Goal: Task Accomplishment & Management: Complete application form

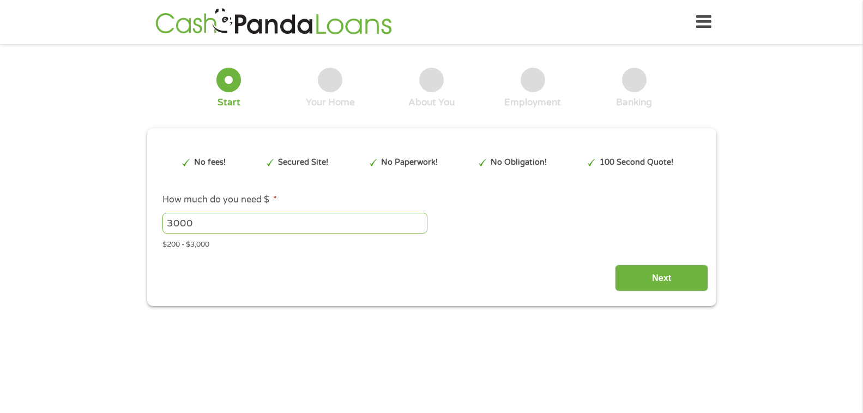
scroll to position [3, 0]
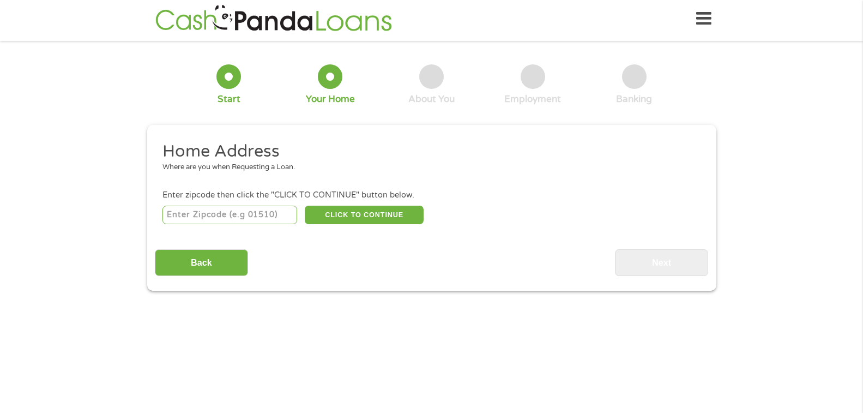
click at [252, 214] on input "number" at bounding box center [230, 215] width 135 height 19
type input "32571"
click at [344, 218] on button "CLICK TO CONTINUE" at bounding box center [364, 215] width 119 height 19
type input "32571"
type input "[PERSON_NAME]"
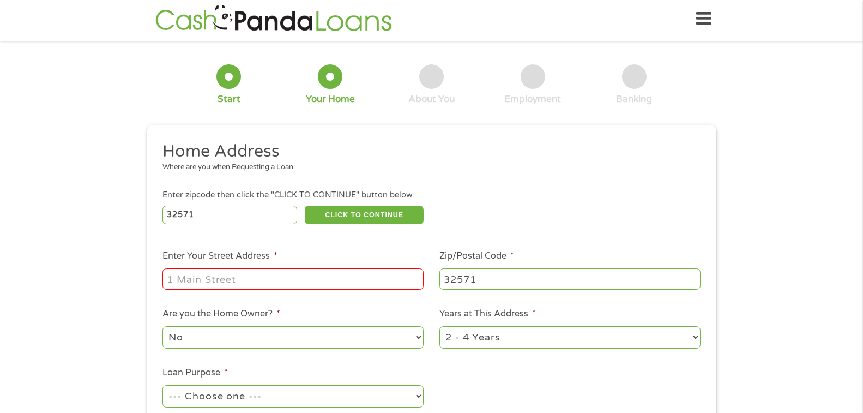
click at [283, 283] on input "Enter Your Street Address *" at bounding box center [293, 278] width 261 height 21
type input "[STREET_ADDRESS]"
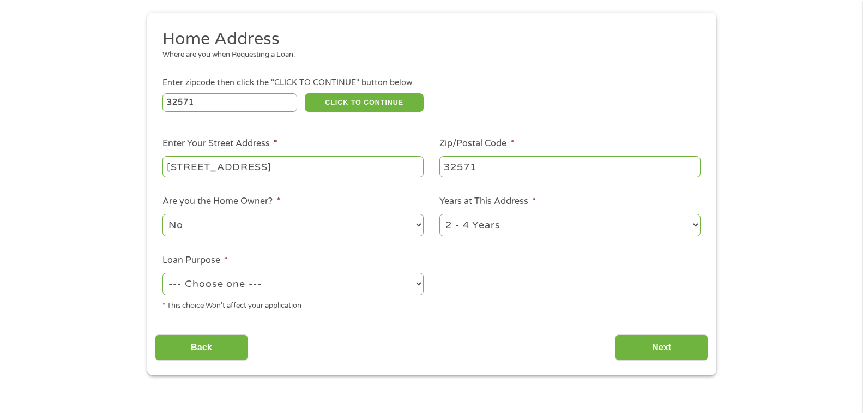
scroll to position [167, 0]
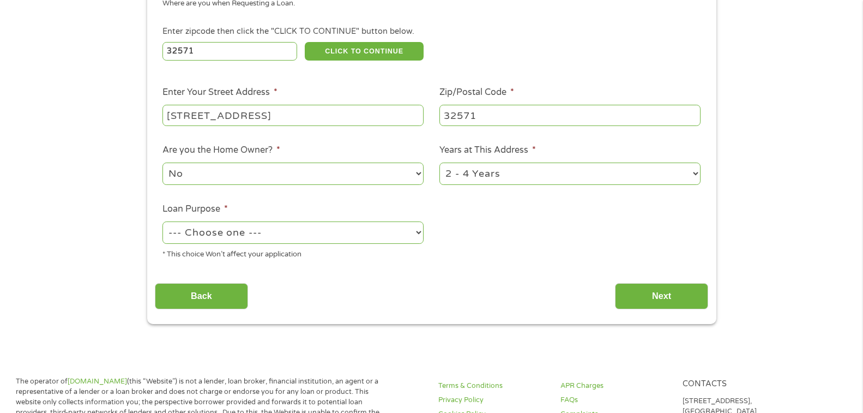
click at [349, 236] on select "--- Choose one --- Pay Bills Debt Consolidation Home Improvement Major Purchase…" at bounding box center [293, 232] width 261 height 22
select select "medicalexpenses"
click at [163, 221] on select "--- Choose one --- Pay Bills Debt Consolidation Home Improvement Major Purchase…" at bounding box center [293, 232] width 261 height 22
click at [649, 285] on input "Next" at bounding box center [661, 296] width 93 height 27
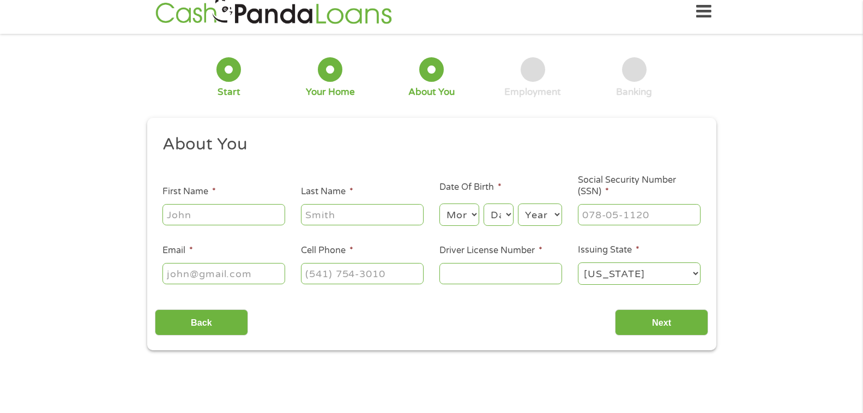
scroll to position [0, 0]
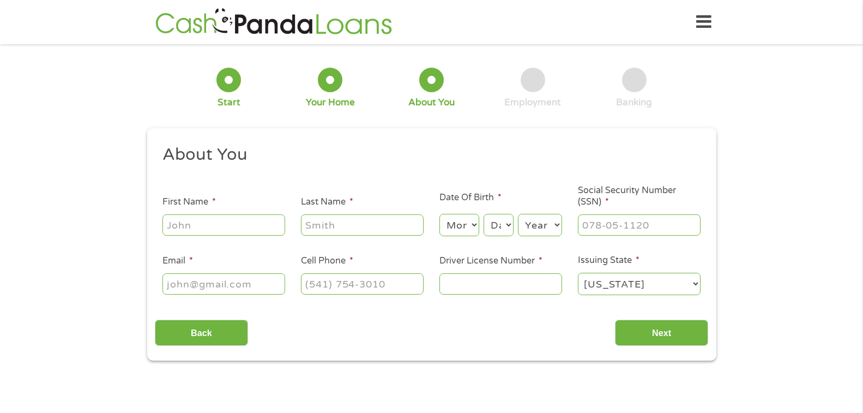
click at [225, 230] on input "First Name *" at bounding box center [224, 224] width 123 height 21
type input "[PERSON_NAME]"
type input "[EMAIL_ADDRESS][DOMAIN_NAME]"
type input "[PHONE_NUMBER]"
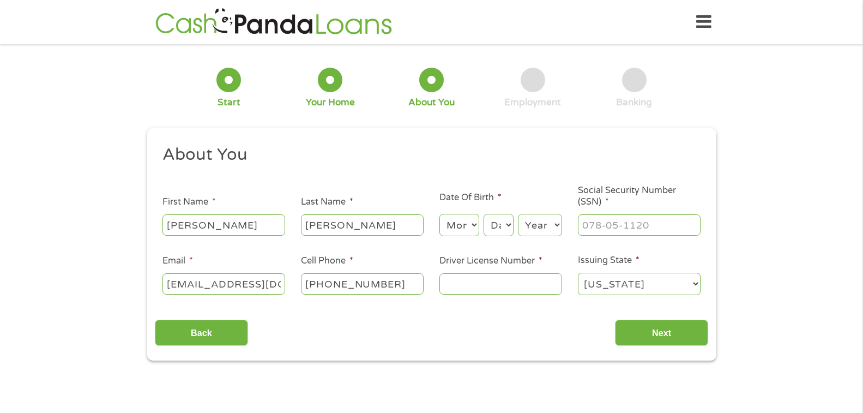
click at [473, 226] on select "Month 1 2 3 4 5 6 7 8 9 10 11 12" at bounding box center [460, 225] width 40 height 22
select select "1"
click at [440, 214] on select "Month 1 2 3 4 5 6 7 8 9 10 11 12" at bounding box center [460, 225] width 40 height 22
click at [498, 226] on select "Day 1 2 3 4 5 6 7 8 9 10 11 12 13 14 15 16 17 18 19 20 21 22 23 24 25 26 27 28 …" at bounding box center [498, 225] width 29 height 22
select select "5"
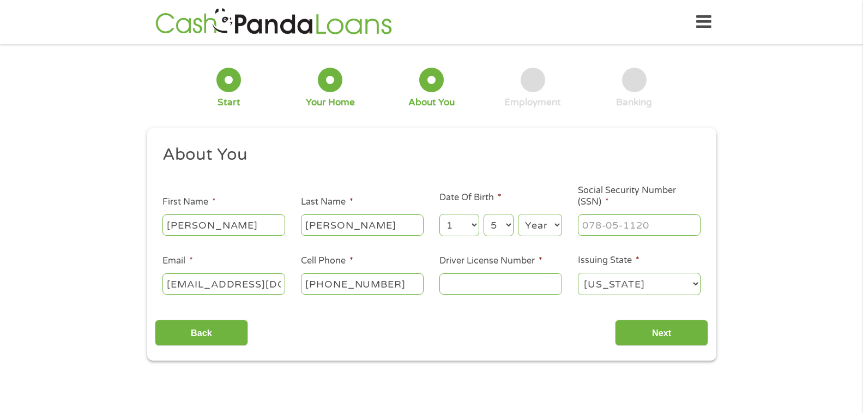
click at [484, 214] on select "Day 1 2 3 4 5 6 7 8 9 10 11 12 13 14 15 16 17 18 19 20 21 22 23 24 25 26 27 28 …" at bounding box center [498, 225] width 29 height 22
click at [549, 223] on select "Year [DATE] 2006 2005 2004 2003 2002 2001 2000 1999 1998 1997 1996 1995 1994 19…" at bounding box center [540, 225] width 44 height 22
select select "1967"
click at [518, 214] on select "Year [DATE] 2006 2005 2004 2003 2002 2001 2000 1999 1998 1997 1996 1995 1994 19…" at bounding box center [540, 225] width 44 height 22
click at [632, 220] on input "___-__-____" at bounding box center [639, 224] width 123 height 21
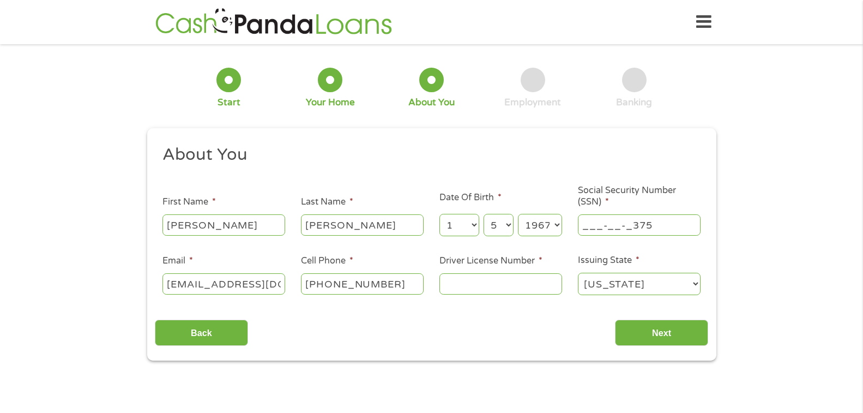
drag, startPoint x: 665, startPoint y: 221, endPoint x: 634, endPoint y: 227, distance: 31.7
click at [634, 227] on input "___-__-_375" at bounding box center [639, 224] width 123 height 21
click at [582, 226] on input "___-__-____" at bounding box center [639, 224] width 123 height 21
type input "375-86-3610"
click at [470, 285] on input "Driver License Number *" at bounding box center [501, 283] width 123 height 21
